Goal: Task Accomplishment & Management: Manage account settings

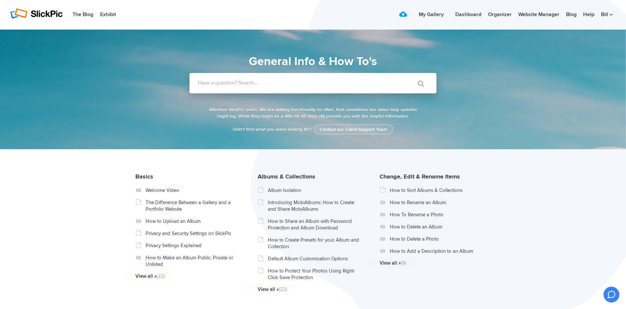
click at [211, 83] on label "Have a question? Search..." at bounding box center [321, 83] width 247 height 7
click at [211, 83] on input "Have a question? Search..." at bounding box center [299, 83] width 220 height 20
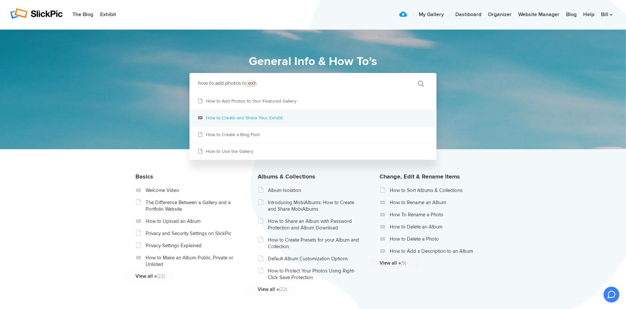
type input "how to add photos to exh"
click at [269, 121] on link "How to Create and Share Your Exhibit" at bounding box center [312, 118] width 247 height 16
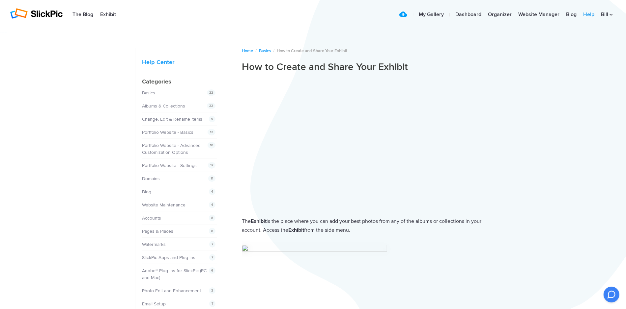
click at [586, 16] on link "Help" at bounding box center [588, 14] width 18 height 13
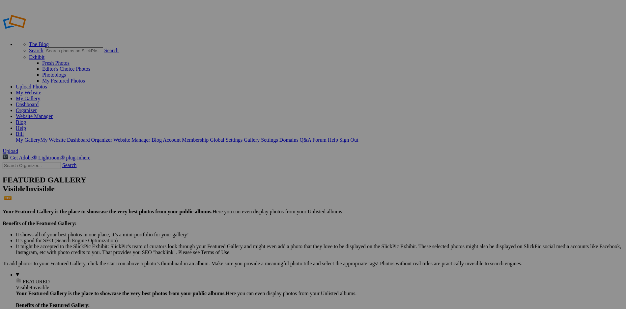
click at [48, 162] on input "text" at bounding box center [32, 165] width 58 height 7
type input "exhibit"
click at [44, 54] on link "Exhibit" at bounding box center [36, 57] width 15 height 6
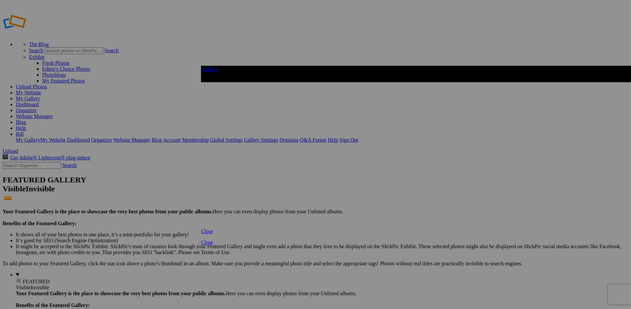
click at [268, 167] on div at bounding box center [306, 158] width 211 height 141
click at [134, 154] on div at bounding box center [313, 154] width 626 height 309
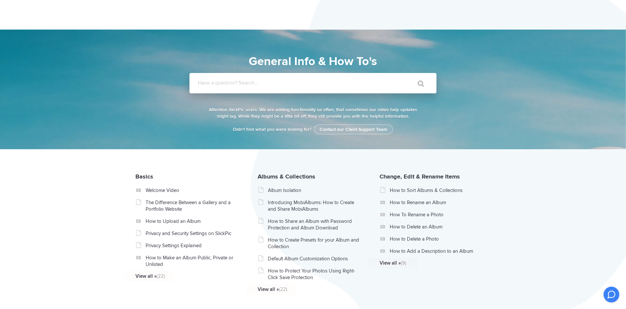
click at [197, 77] on input "Have a question? Search..." at bounding box center [299, 83] width 220 height 20
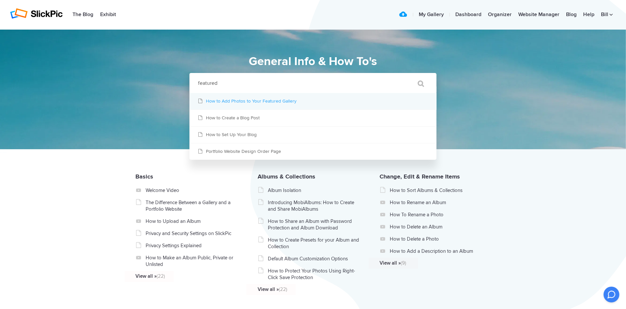
type input "featured"
click at [243, 100] on link "How to Add Photos to Your Featured Gallery" at bounding box center [312, 101] width 247 height 16
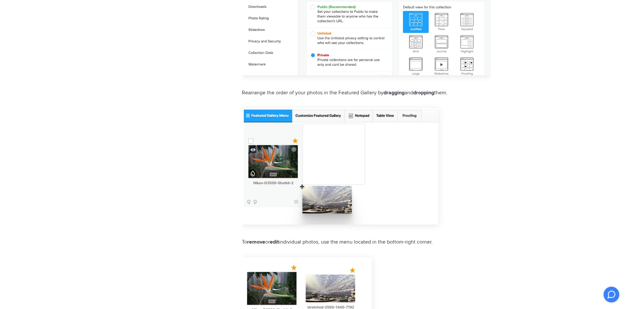
scroll to position [1152, 0]
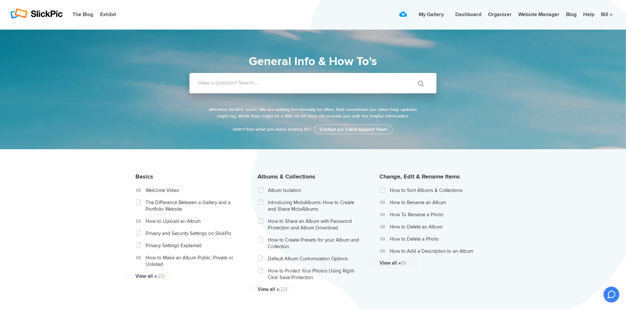
click at [244, 80] on label "Have a question? Search..." at bounding box center [321, 83] width 247 height 7
click at [244, 80] on input "Have a question? Search..." at bounding box center [299, 83] width 220 height 20
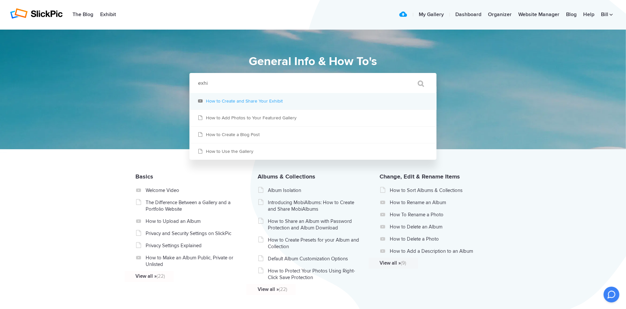
type input "exhi"
click at [266, 105] on link "How to Create and Share Your Exhibit" at bounding box center [312, 101] width 247 height 16
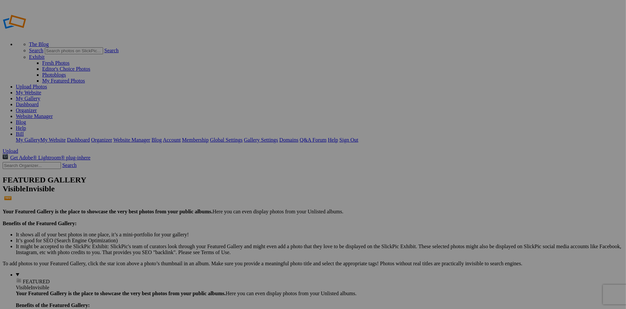
click at [40, 96] on link "My Gallery" at bounding box center [28, 99] width 24 height 6
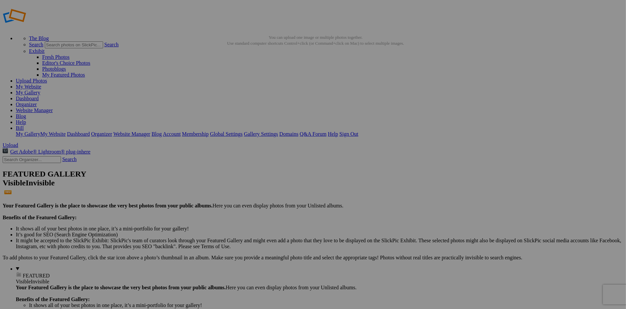
click at [23, 273] on span "FEATURED" at bounding box center [36, 276] width 27 height 6
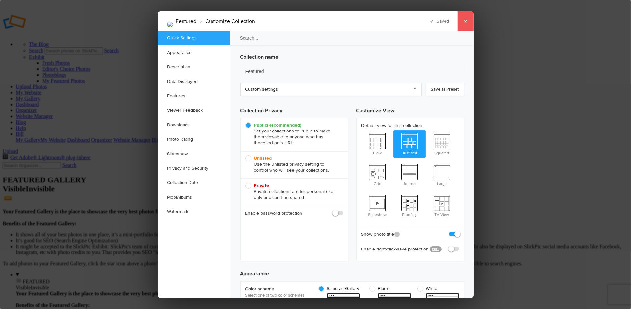
click at [466, 26] on link "×" at bounding box center [465, 21] width 16 height 20
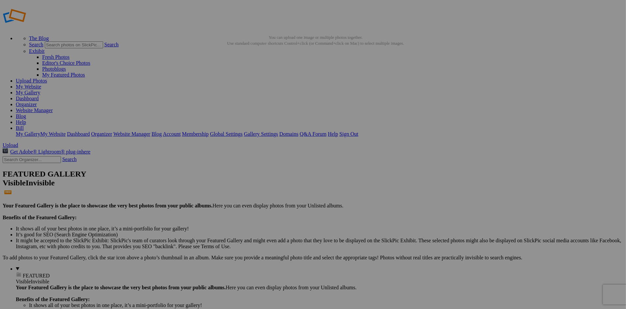
click at [56, 266] on details "FEATURED Visible Invisible Your Featured Gallery is the place to showcase the v…" at bounding box center [319, 302] width 607 height 72
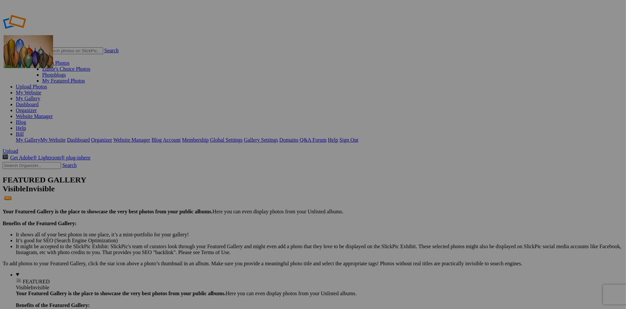
drag, startPoint x: 526, startPoint y: 100, endPoint x: 98, endPoint y: 83, distance: 427.7
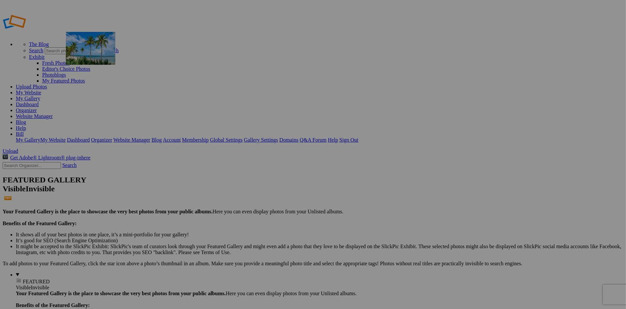
drag, startPoint x: 421, startPoint y: 97, endPoint x: 161, endPoint y: 79, distance: 261.4
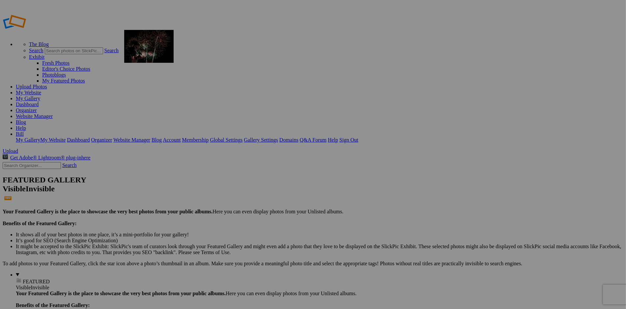
drag, startPoint x: 419, startPoint y: 102, endPoint x: 219, endPoint y: 77, distance: 202.0
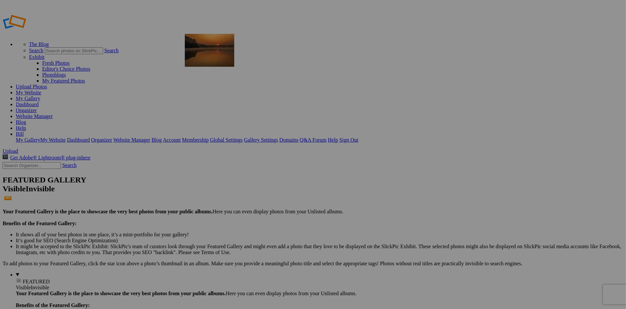
drag, startPoint x: 547, startPoint y: 92, endPoint x: 280, endPoint y: 81, distance: 267.9
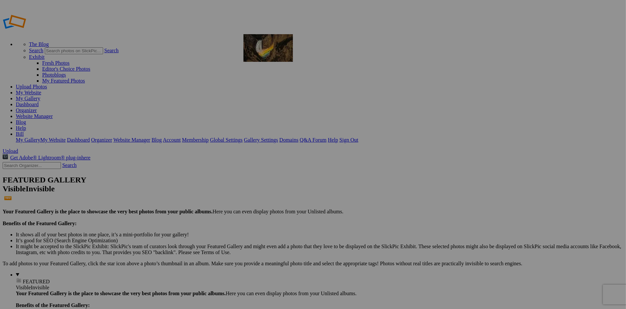
drag, startPoint x: 535, startPoint y: 99, endPoint x: 338, endPoint y: 82, distance: 198.0
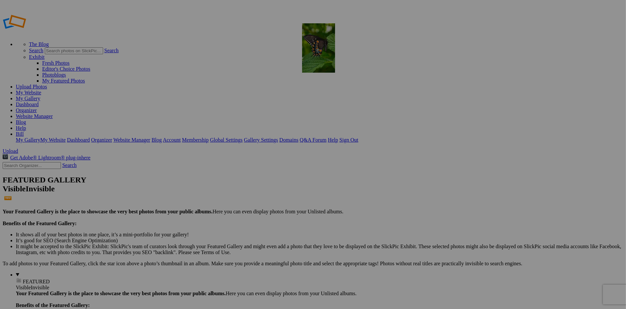
drag, startPoint x: 542, startPoint y: 91, endPoint x: 397, endPoint y: 71, distance: 146.5
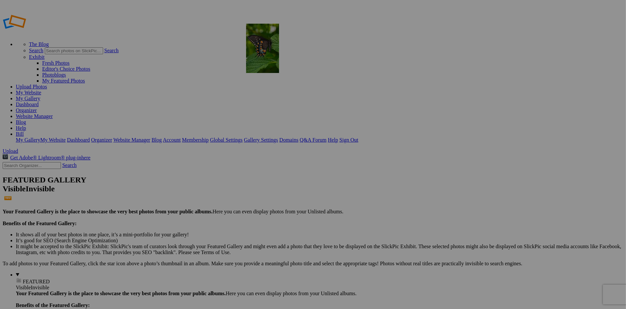
drag, startPoint x: 417, startPoint y: 100, endPoint x: 341, endPoint y: 71, distance: 81.3
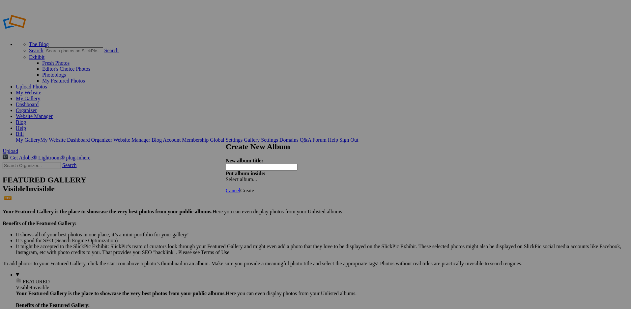
click at [257, 177] on span "Select album..." at bounding box center [241, 180] width 31 height 6
drag, startPoint x: 347, startPoint y: 143, endPoint x: 348, endPoint y: 138, distance: 4.8
click at [347, 143] on h2 "Create New Album" at bounding box center [313, 147] width 174 height 9
click at [263, 158] on strong "New album title:" at bounding box center [245, 161] width 38 height 6
click at [264, 164] on input "text" at bounding box center [262, 167] width 72 height 7
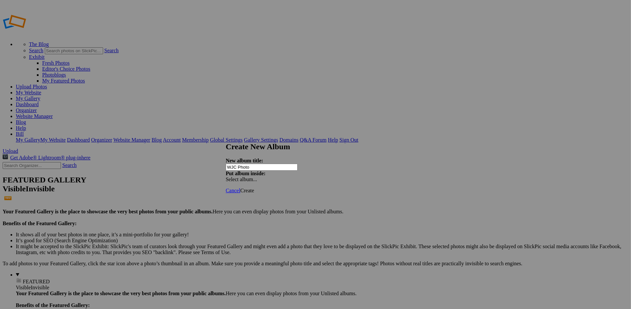
type input "WJC Photo"
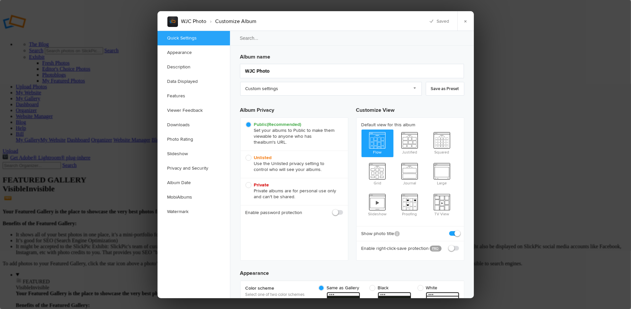
click at [250, 159] on span "Unlisted Use the Unlisted privacy setting to control who will see your albums." at bounding box center [292, 164] width 94 height 18
click at [245, 155] on input "Unlisted Use the Unlisted privacy setting to control who will see your albums." at bounding box center [245, 155] width 0 height 0
radio input "true"
click at [466, 21] on link "×" at bounding box center [465, 21] width 16 height 20
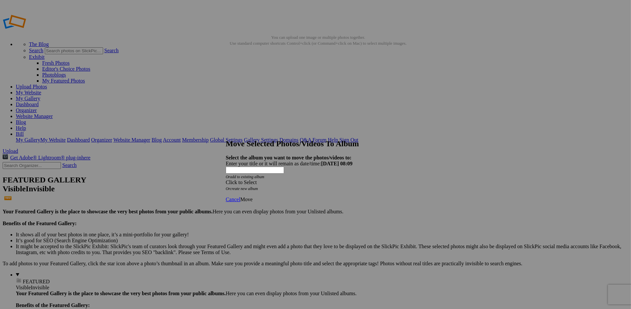
click at [256, 180] on span "Click to Select" at bounding box center [241, 183] width 31 height 6
click at [257, 176] on link "WJC Photo" at bounding box center [266, 175] width 24 height 6
click at [252, 197] on span "Move" at bounding box center [246, 200] width 12 height 6
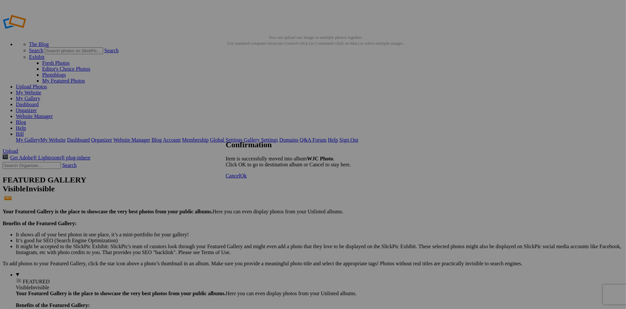
click at [247, 179] on span "Ok" at bounding box center [243, 176] width 7 height 6
click at [40, 96] on link "My Gallery" at bounding box center [28, 99] width 24 height 6
